Goal: Find specific page/section

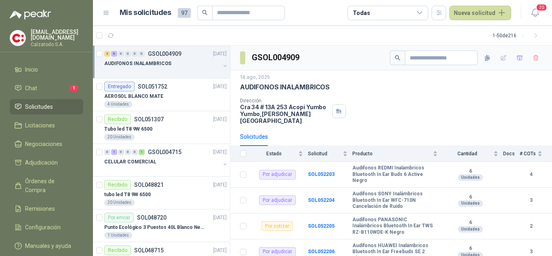
click at [166, 67] on p "AUDIFONOS INALAMBRICOS" at bounding box center [137, 64] width 67 height 8
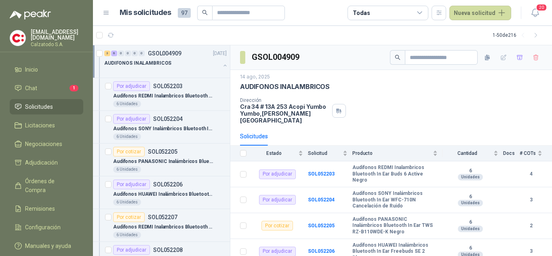
click at [182, 67] on div "AUDIFONOS INALAMBRICOS" at bounding box center [162, 63] width 116 height 10
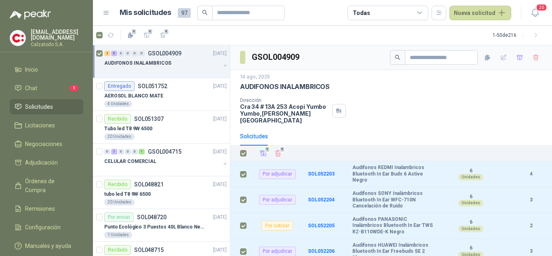
click at [371, 107] on div "Dirección [STREET_ADDRESS][PERSON_NAME]" at bounding box center [391, 110] width 302 height 26
click at [189, 65] on div "AUDIFONOS INALAMBRICOS" at bounding box center [162, 63] width 116 height 10
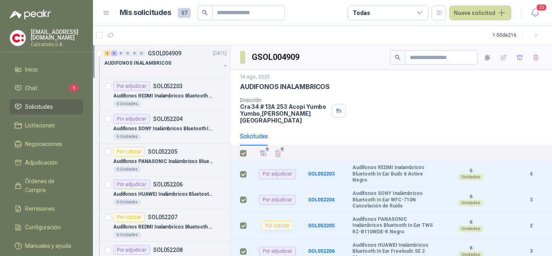
click at [189, 65] on div "AUDIFONOS INALAMBRICOS" at bounding box center [162, 63] width 116 height 10
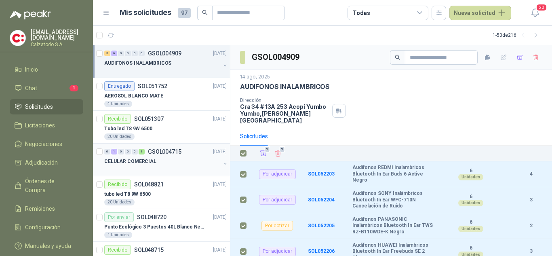
click at [165, 160] on div "CELULAR COMERCIAL" at bounding box center [162, 161] width 116 height 10
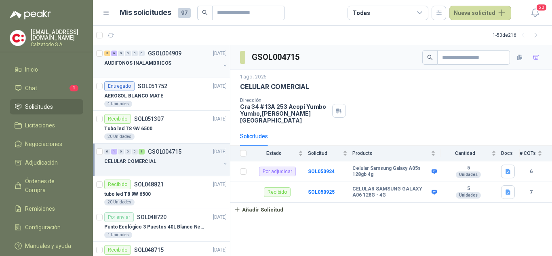
click at [188, 65] on div "AUDIFONOS INALAMBRICOS" at bounding box center [162, 63] width 116 height 10
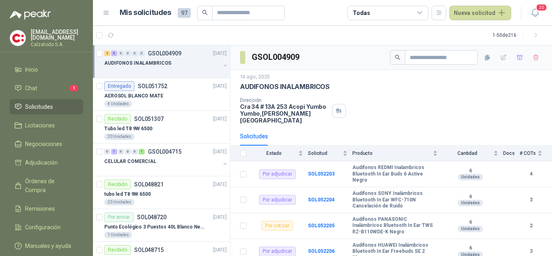
click at [257, 132] on div "Solicitudes" at bounding box center [254, 136] width 28 height 9
click at [438, 13] on icon "button" at bounding box center [438, 12] width 7 height 7
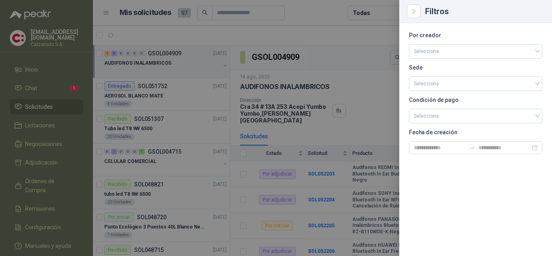
click at [344, 55] on div at bounding box center [276, 128] width 552 height 256
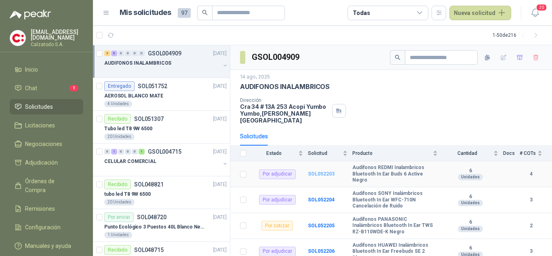
click at [315, 171] on b "SOL052203" at bounding box center [321, 174] width 27 height 6
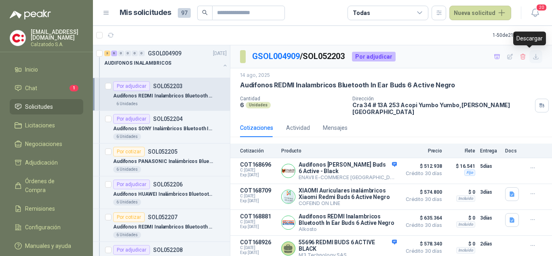
click at [532, 55] on icon "button" at bounding box center [535, 56] width 7 height 7
